Goal: Information Seeking & Learning: Learn about a topic

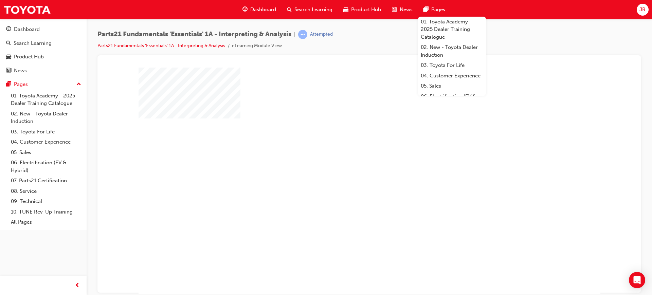
click at [350, 161] on div "play" at bounding box center [350, 161] width 0 height 0
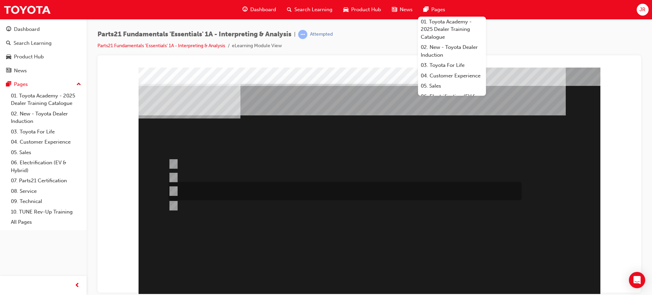
click at [229, 186] on div at bounding box center [343, 191] width 353 height 18
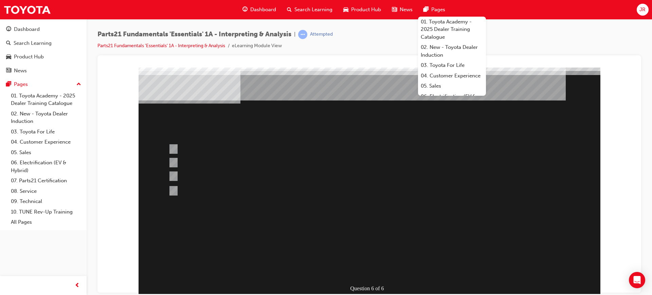
scroll to position [28, 0]
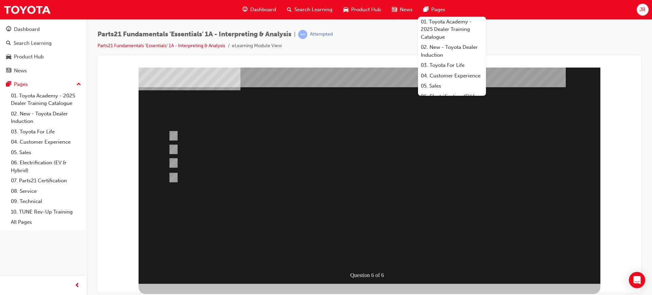
click at [175, 173] on div at bounding box center [370, 161] width 462 height 245
click at [203, 179] on div at bounding box center [343, 178] width 353 height 10
radio input "false"
radio input "true"
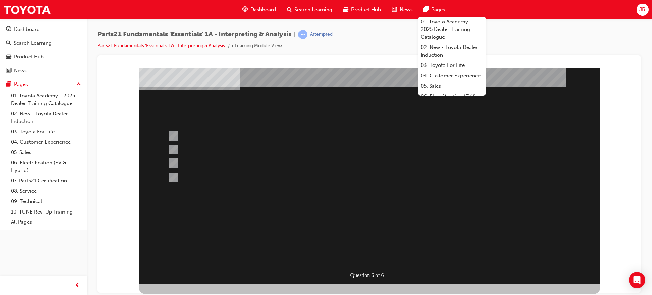
click at [412, 224] on div at bounding box center [370, 161] width 462 height 245
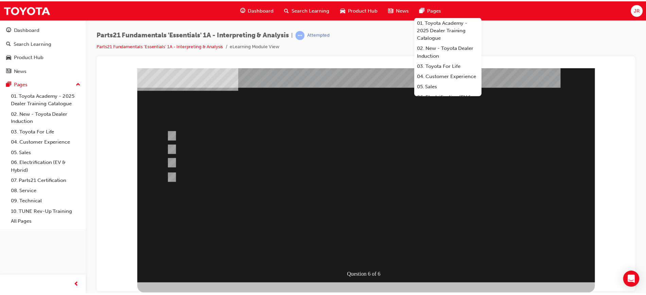
scroll to position [0, 0]
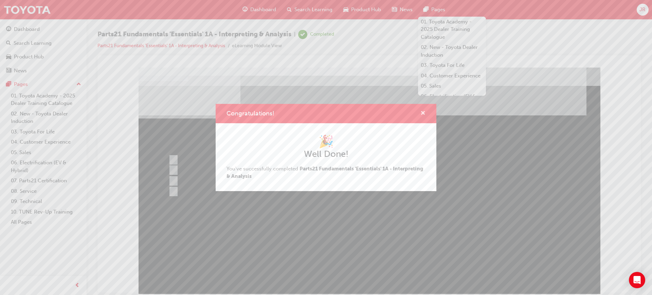
click at [424, 111] on span "cross-icon" at bounding box center [422, 114] width 5 height 6
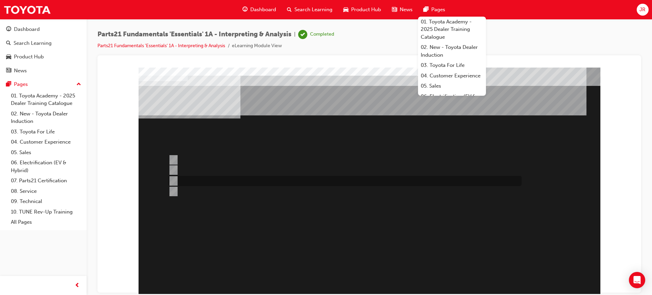
click at [211, 183] on div at bounding box center [343, 181] width 353 height 10
radio input "true"
click at [204, 165] on div at bounding box center [343, 170] width 353 height 10
radio input "true"
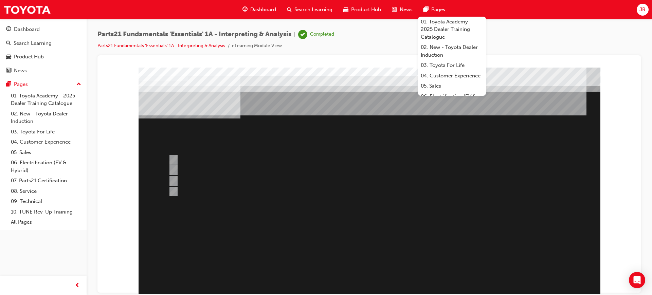
click at [410, 238] on div at bounding box center [370, 189] width 462 height 245
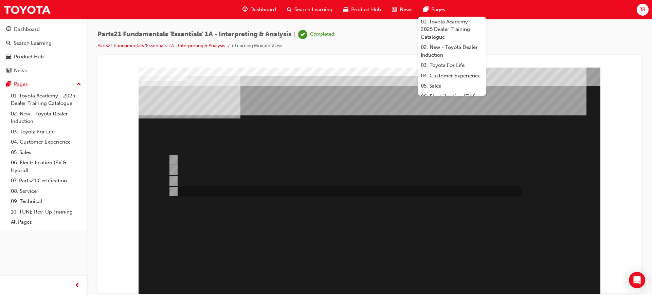
click at [225, 191] on div at bounding box center [343, 191] width 353 height 10
radio input "true"
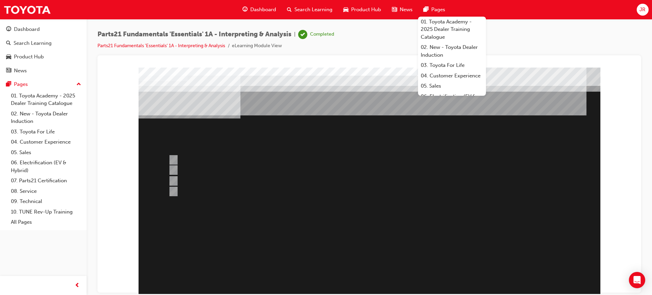
click at [433, 232] on div at bounding box center [370, 189] width 462 height 245
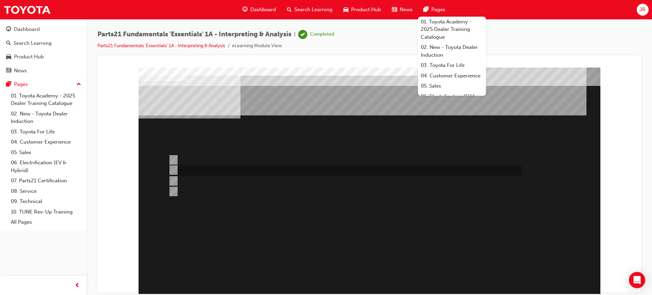
click at [223, 170] on div at bounding box center [343, 170] width 353 height 10
click at [207, 187] on div at bounding box center [343, 191] width 353 height 10
radio input "false"
radio input "true"
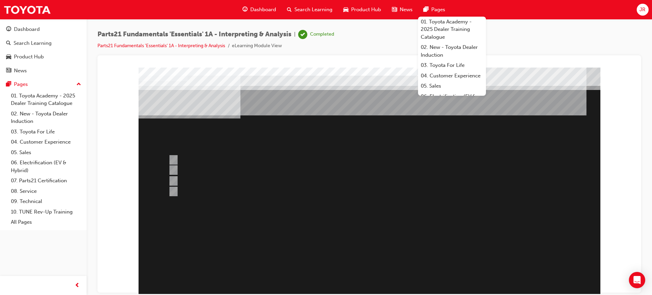
click at [201, 169] on div at bounding box center [370, 189] width 462 height 245
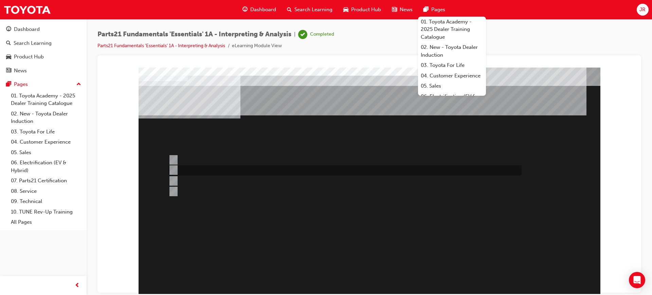
click at [209, 166] on div at bounding box center [343, 170] width 353 height 10
radio input "true"
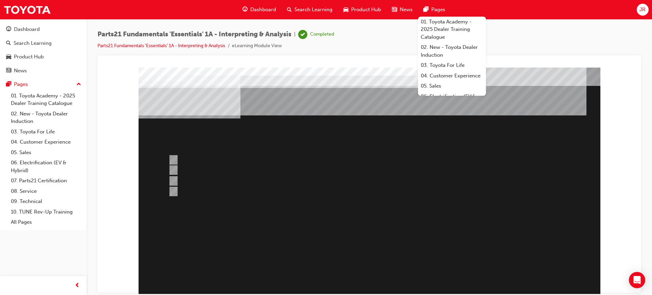
click at [355, 190] on div at bounding box center [370, 189] width 462 height 245
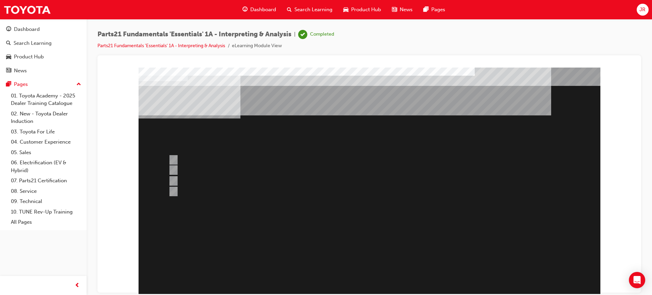
click at [262, 8] on span "Dashboard" at bounding box center [263, 10] width 26 height 8
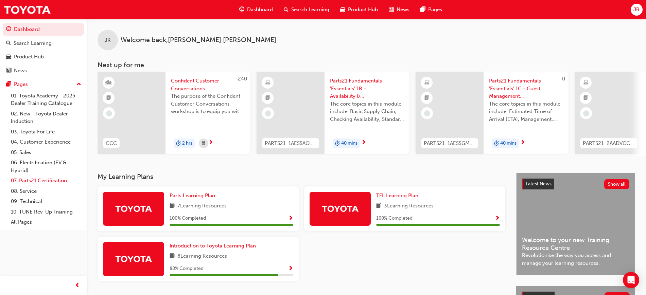
click at [52, 178] on link "07. Parts21 Certification" at bounding box center [46, 181] width 76 height 11
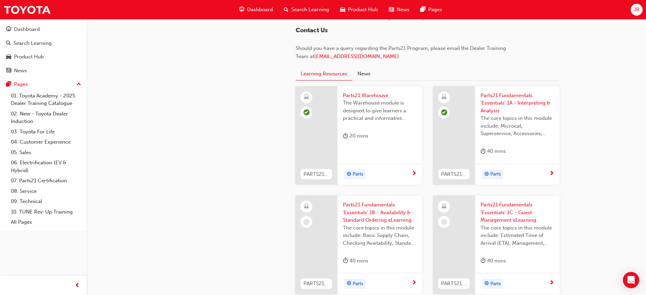
scroll to position [679, 0]
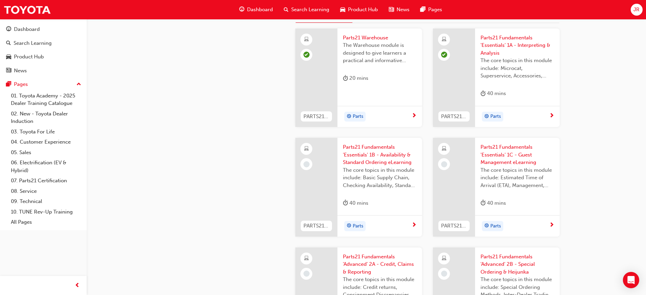
click at [415, 223] on span "next-icon" at bounding box center [413, 225] width 5 height 6
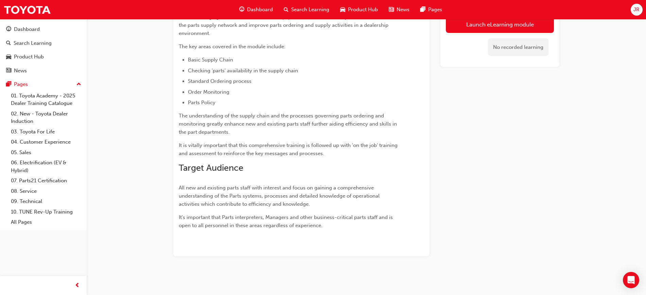
scroll to position [265, 0]
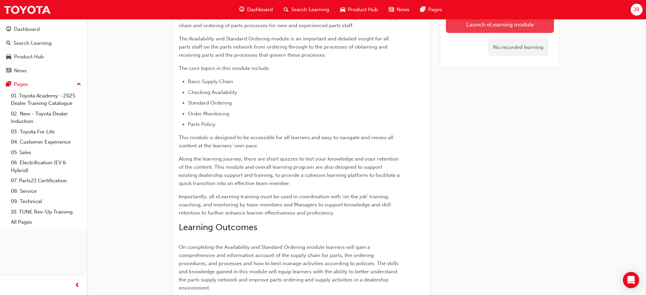
click at [483, 25] on link "Launch eLearning module" at bounding box center [500, 24] width 108 height 17
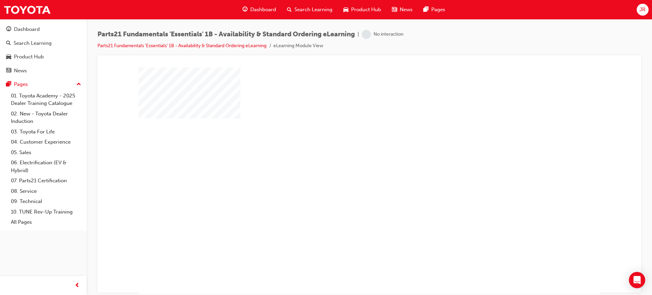
click at [350, 161] on div "play" at bounding box center [350, 161] width 0 height 0
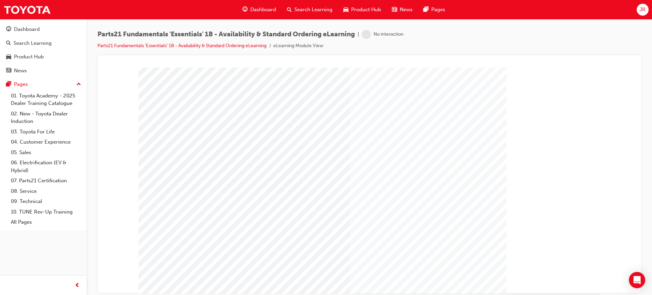
scroll to position [28, 0]
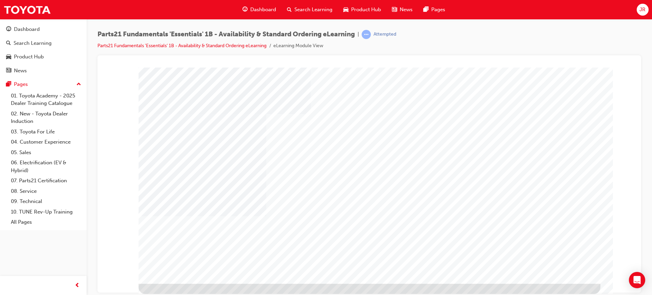
scroll to position [0, 0]
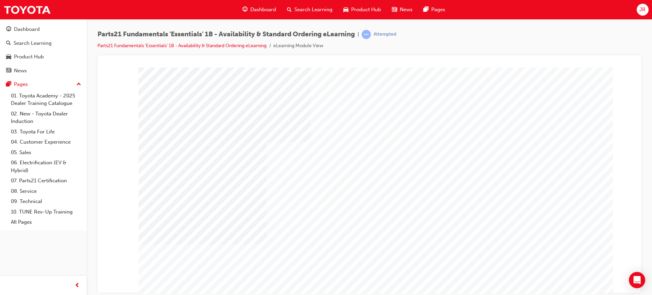
type input "[PERSON_NAME]"
